Goal: Information Seeking & Learning: Learn about a topic

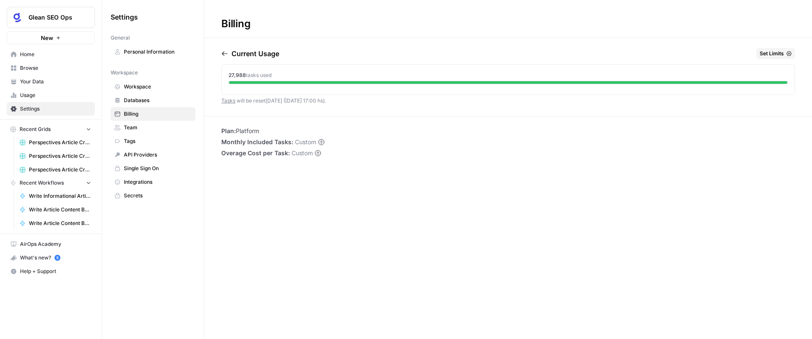
click at [31, 68] on span "Browse" at bounding box center [55, 68] width 71 height 8
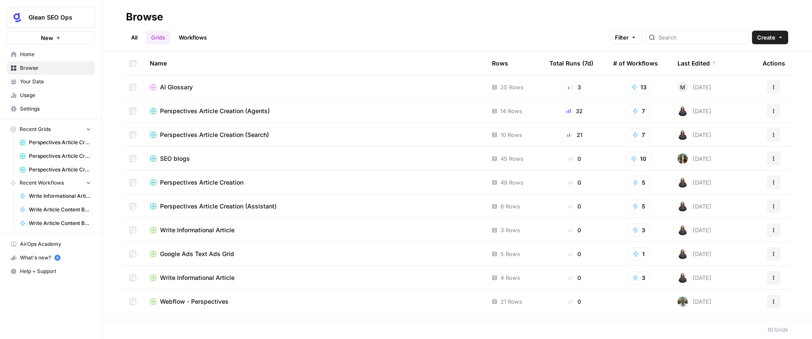
click at [319, 88] on div "AI Glossary" at bounding box center [314, 87] width 329 height 9
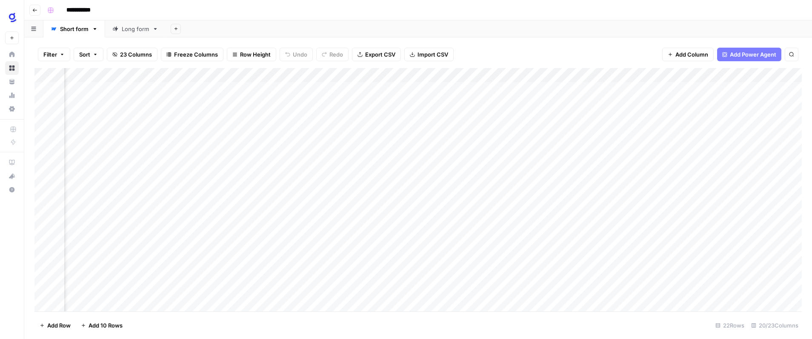
scroll to position [0, 734]
click at [586, 25] on div "Add Sheet" at bounding box center [489, 28] width 646 height 17
